Goal: Information Seeking & Learning: Understand process/instructions

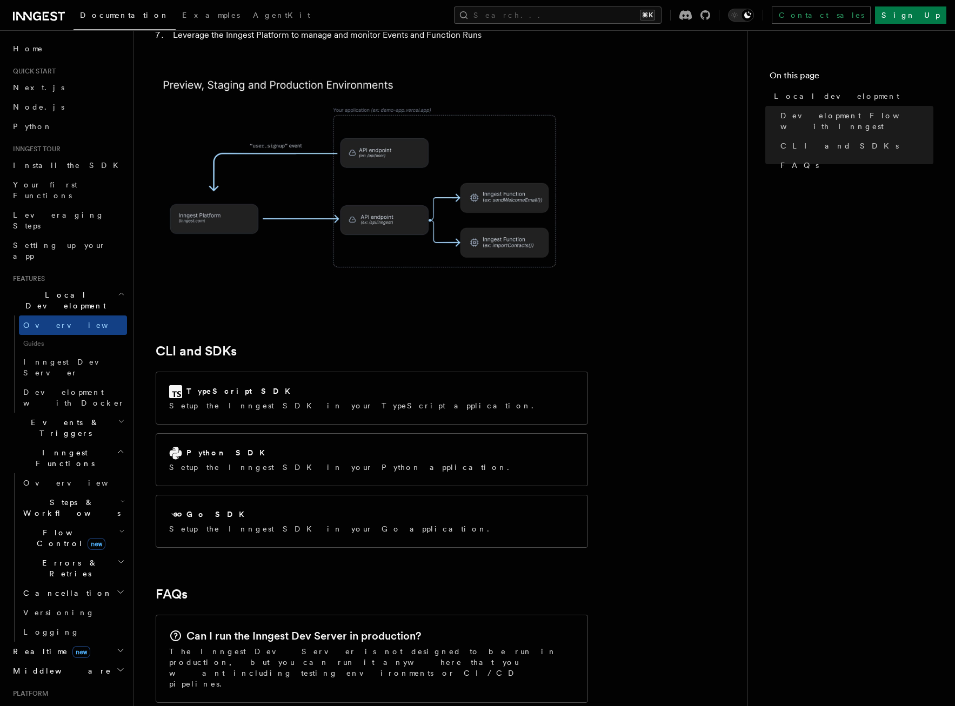
scroll to position [1151, 0]
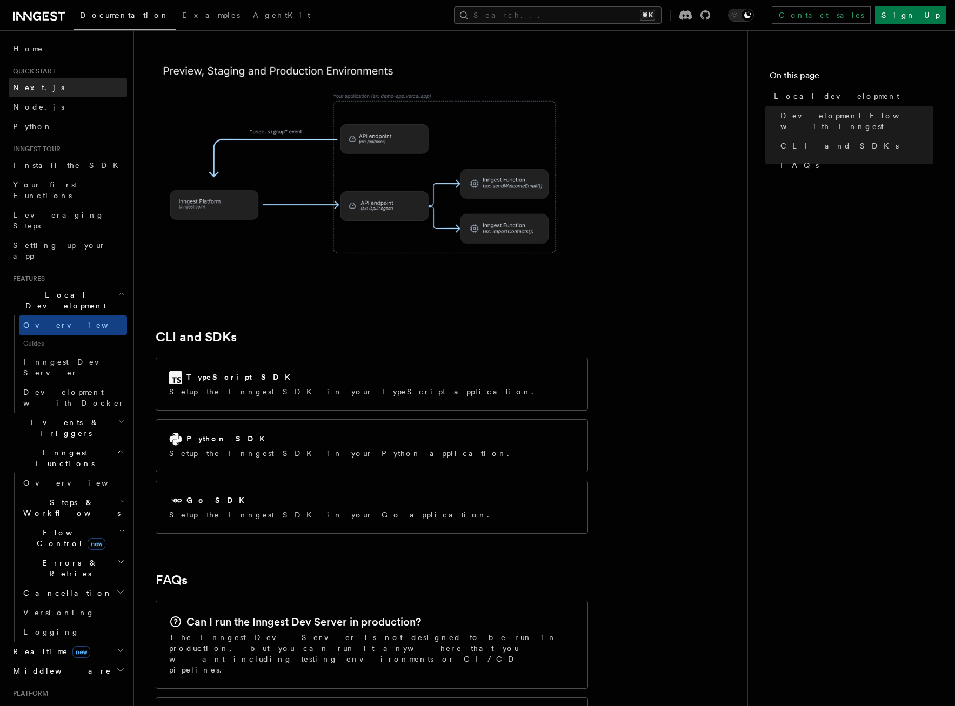
click at [26, 88] on span "Next.js" at bounding box center [38, 87] width 51 height 9
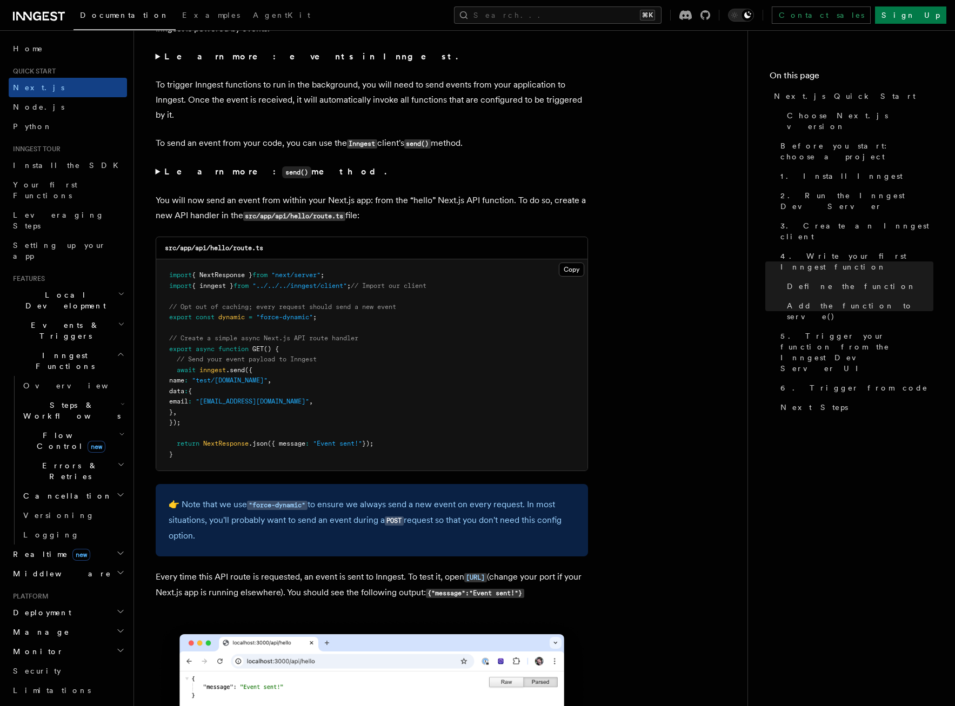
scroll to position [5521, 0]
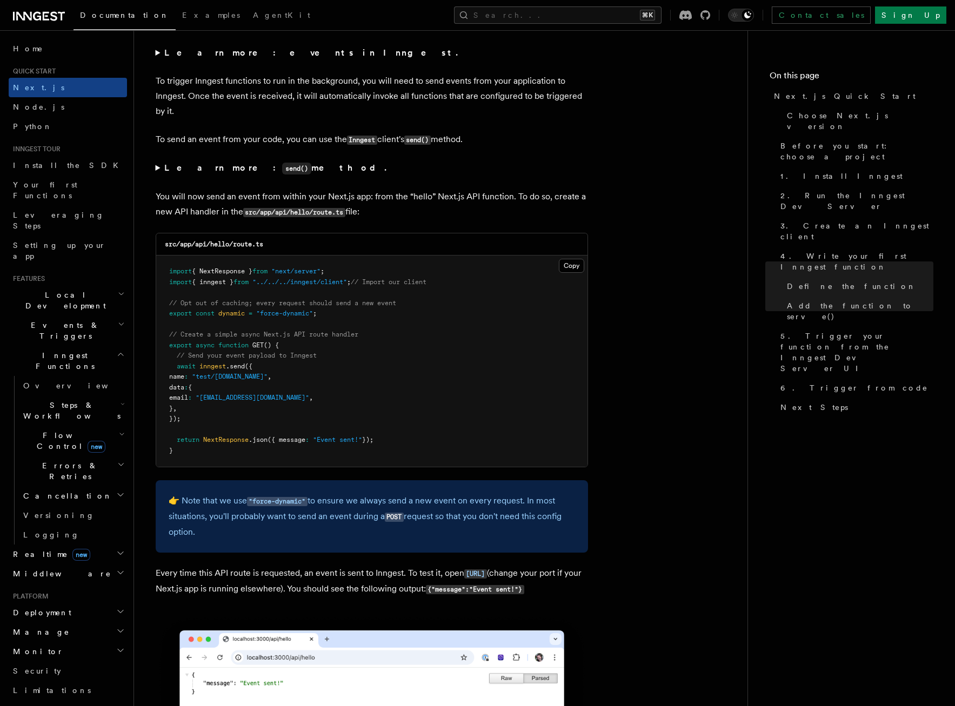
click at [331, 378] on pre "import { NextResponse } from "next/server" ; import { inngest } from "../../../…" at bounding box center [371, 361] width 431 height 211
drag, startPoint x: 326, startPoint y: 373, endPoint x: 157, endPoint y: 375, distance: 169.2
click at [157, 375] on pre "import { NextResponse } from "next/server" ; import { inngest } from "../../../…" at bounding box center [371, 361] width 431 height 211
copy span "export const dynamic = "force-dynamic" ;"
click at [556, 467] on pre "import { NextResponse } from "next/server" ; import { inngest } from "../../../…" at bounding box center [371, 361] width 431 height 211
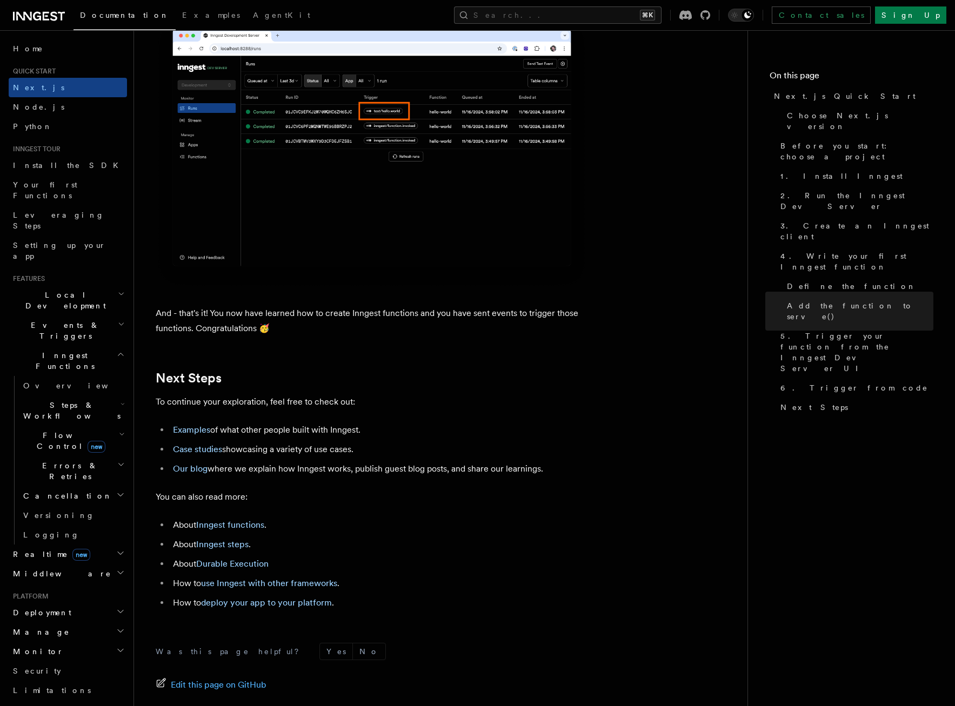
scroll to position [6449, 0]
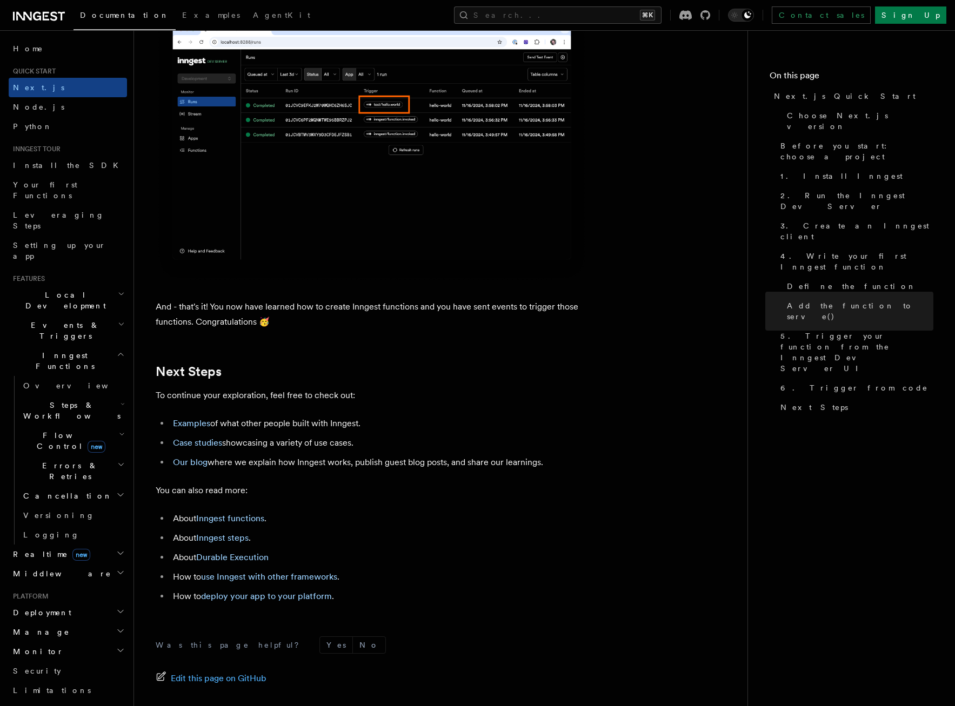
click at [41, 69] on span "Quick start" at bounding box center [32, 71] width 47 height 9
click at [69, 184] on span "Your first Functions" at bounding box center [45, 190] width 64 height 19
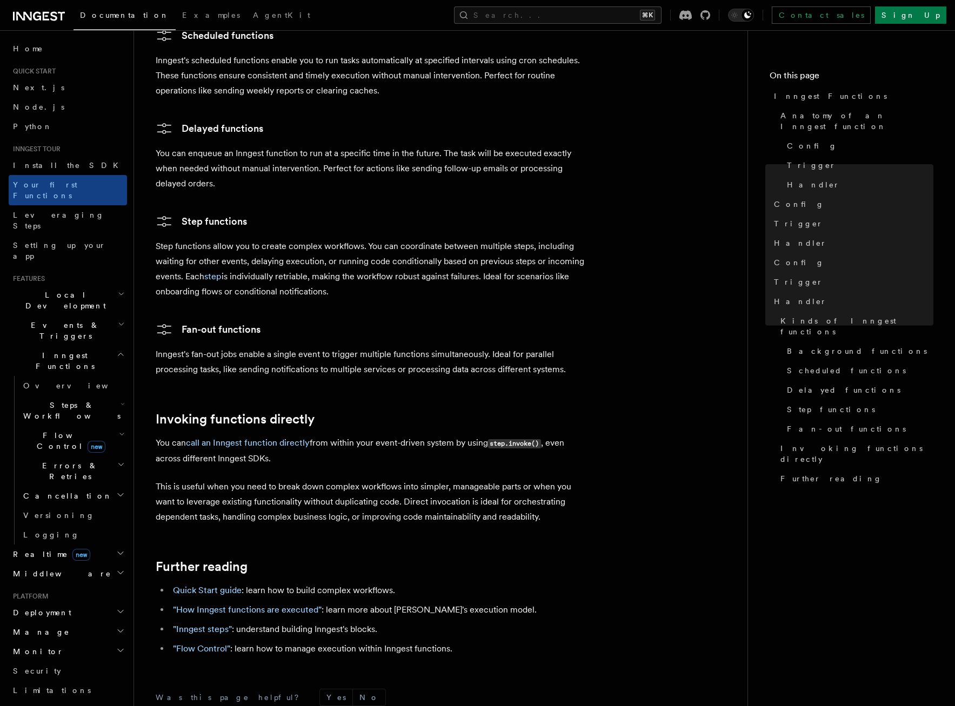
scroll to position [1978, 0]
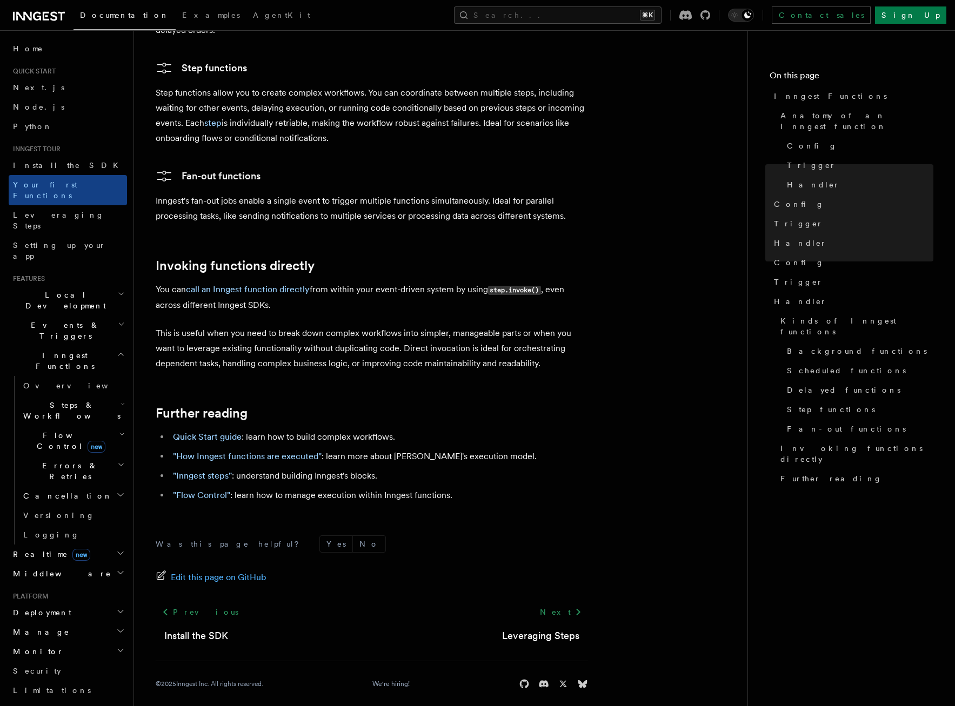
click at [63, 290] on span "Local Development" at bounding box center [63, 301] width 109 height 22
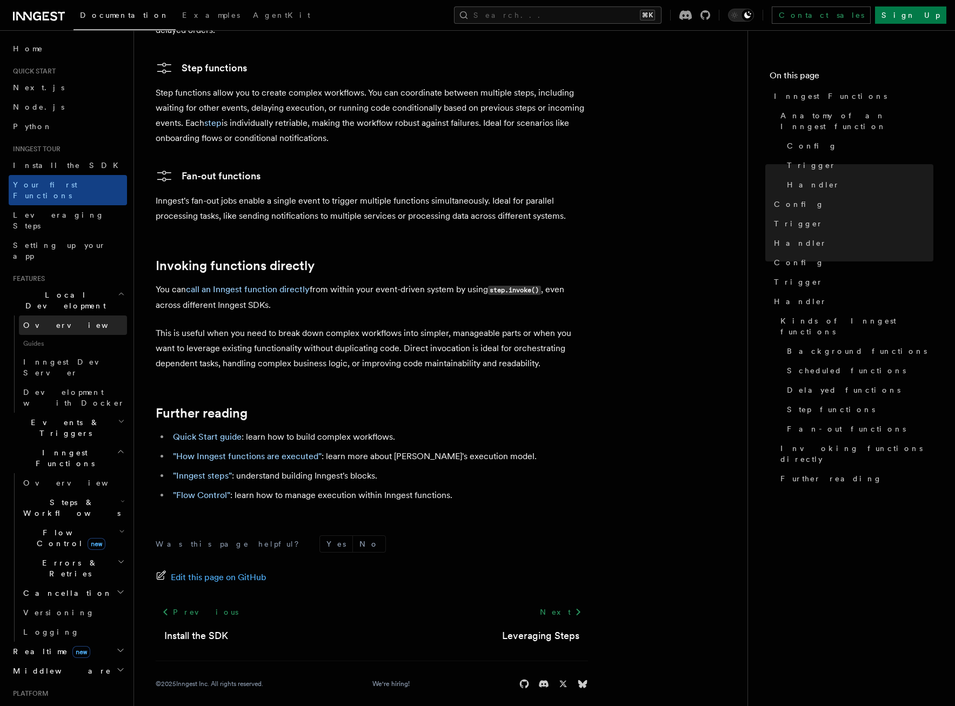
click at [54, 321] on span "Overview" at bounding box center [78, 325] width 111 height 9
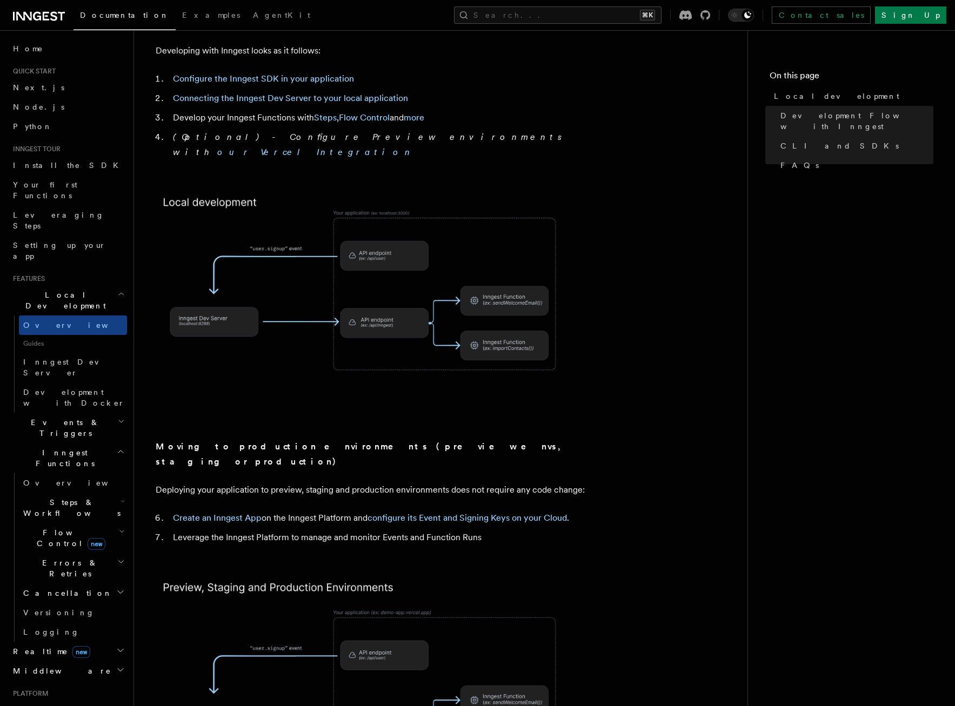
scroll to position [802, 0]
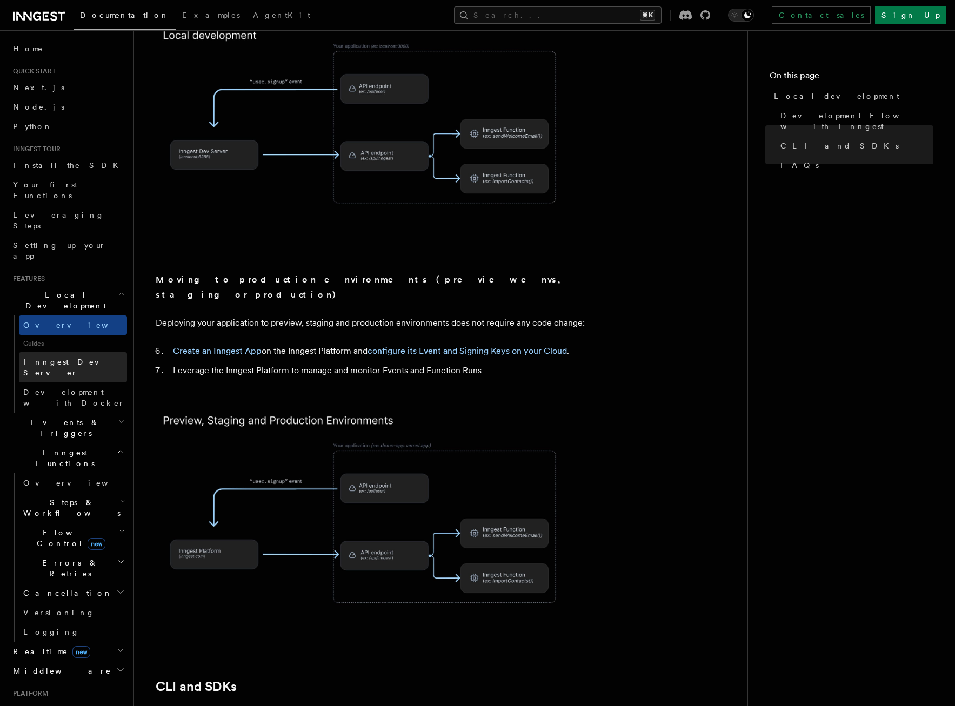
click at [55, 352] on link "Inngest Dev Server" at bounding box center [73, 367] width 108 height 30
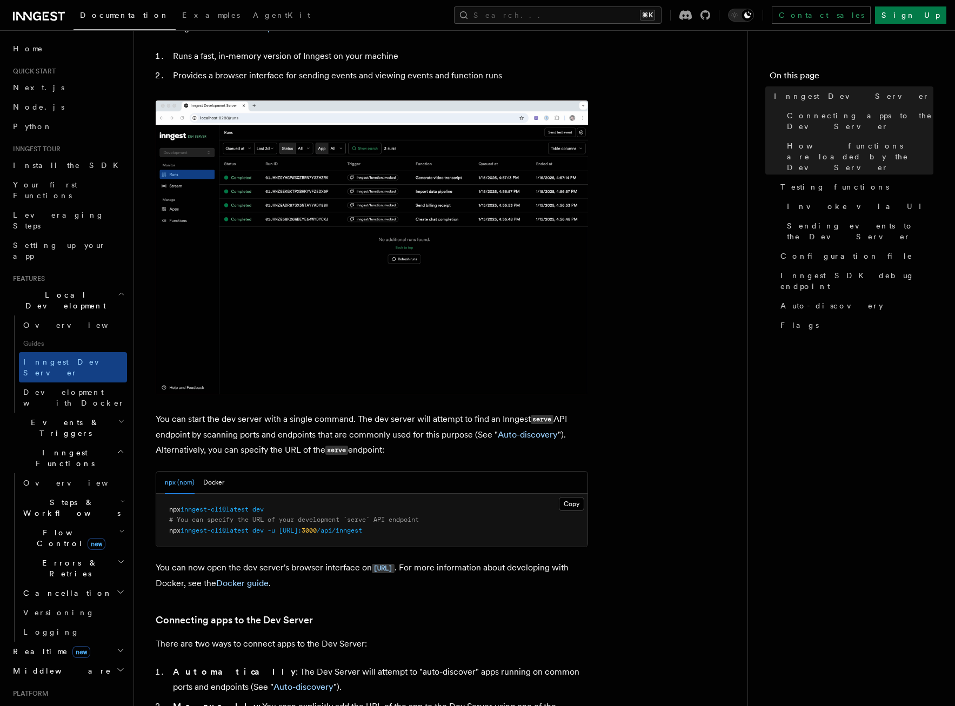
scroll to position [62, 0]
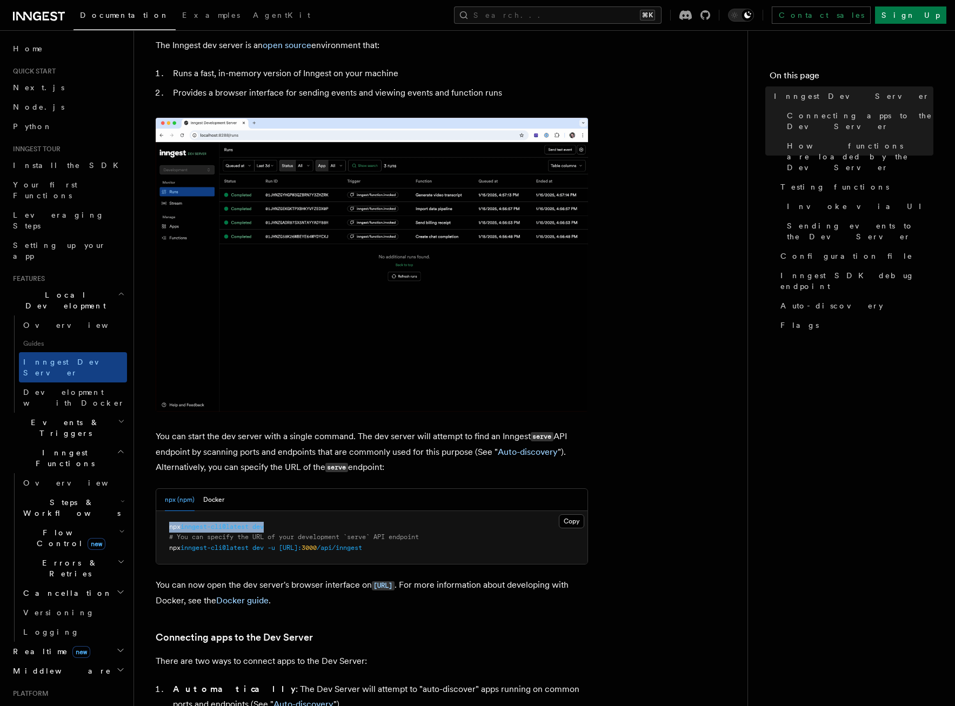
drag, startPoint x: 279, startPoint y: 234, endPoint x: 156, endPoint y: 231, distance: 122.7
click at [156, 511] on pre "npx inngest-cli@latest dev # You can specify the URL of your development `serve…" at bounding box center [371, 538] width 431 height 54
copy span "npx inngest-cli@latest dev"
